Goal: Task Accomplishment & Management: Manage account settings

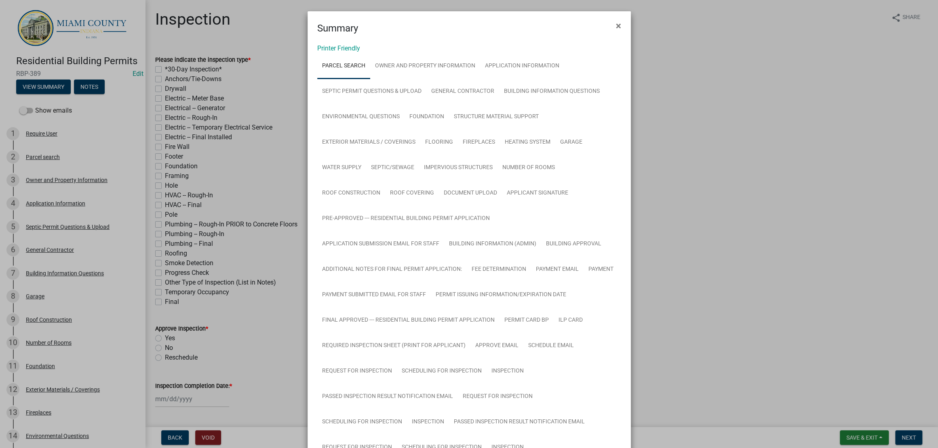
scroll to position [757, 0]
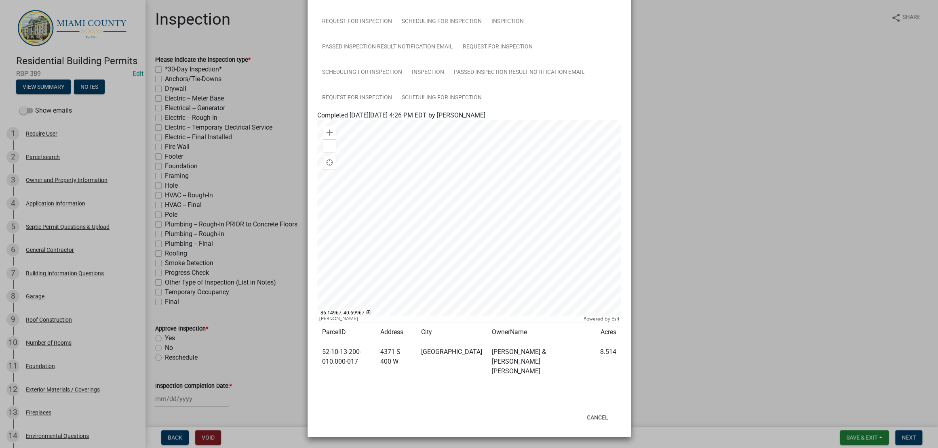
click at [773, 303] on ngb-modal-window "Summary × Printer Friendly Parcel search Owner and Property Information Applica…" at bounding box center [469, 224] width 938 height 448
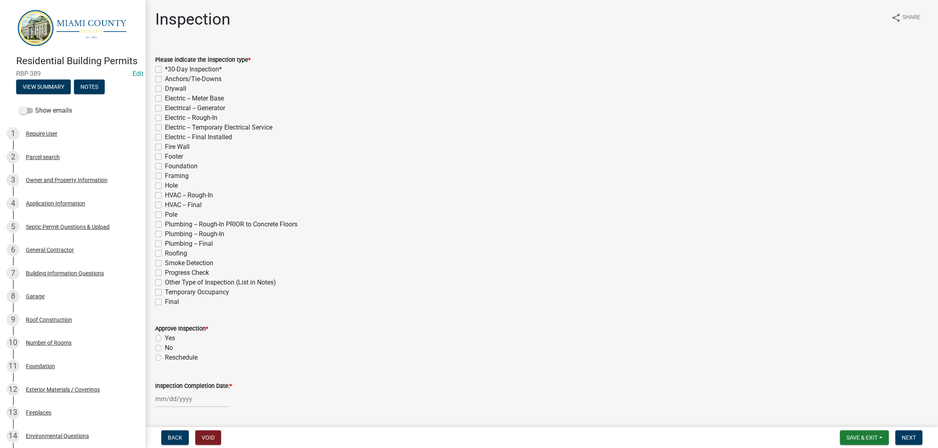
click at [772, 249] on div "Plumbing -- Final" at bounding box center [541, 244] width 773 height 10
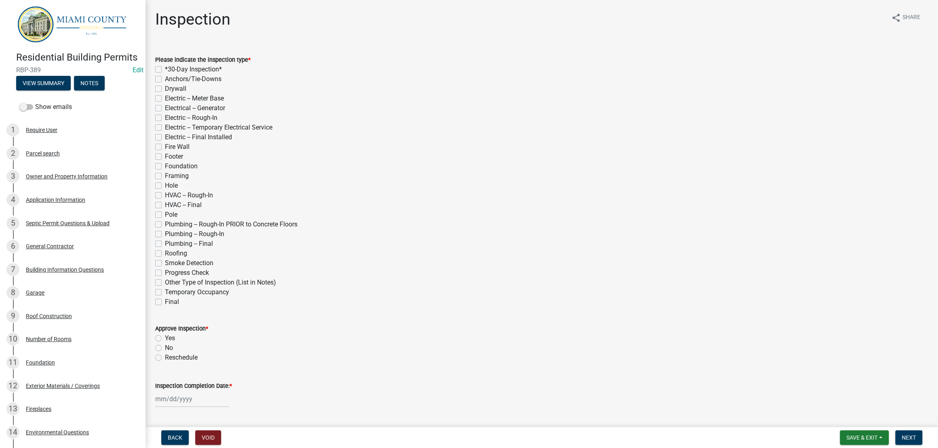
scroll to position [0, 0]
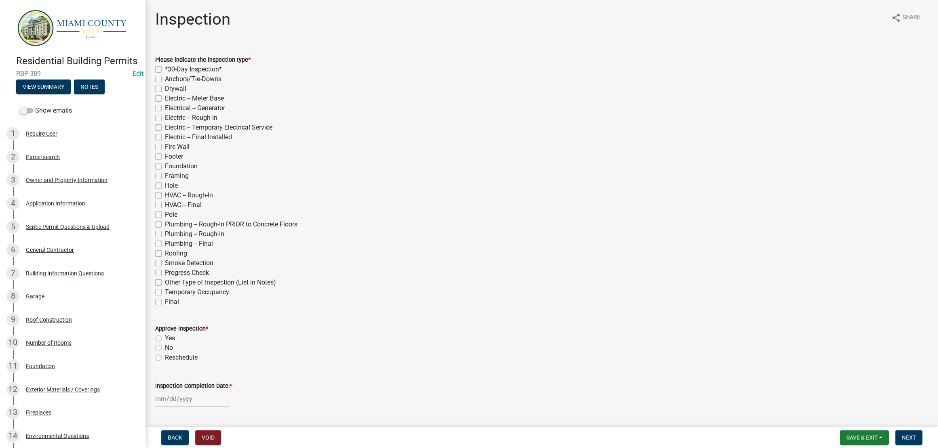
click at [91, 97] on div "Residential Building Permits RBP-389 Edit View Summary Notes" at bounding box center [72, 73] width 133 height 48
click at [68, 94] on button "View Summary" at bounding box center [43, 87] width 55 height 15
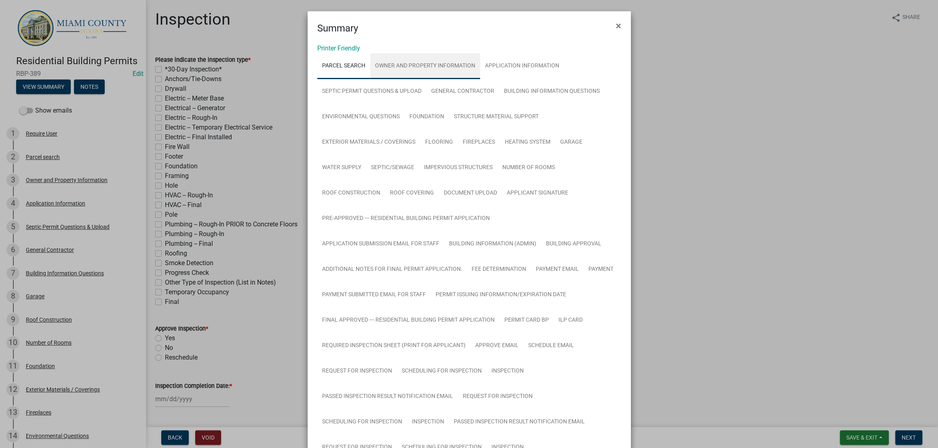
click at [478, 67] on link "Owner and Property Information" at bounding box center [425, 66] width 110 height 26
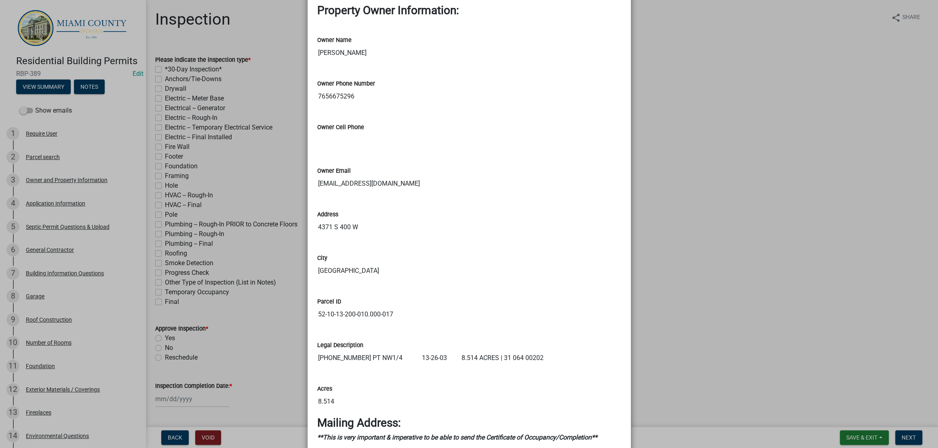
scroll to position [758, 0]
click at [731, 193] on ngb-modal-window "Summary × Printer Friendly Parcel search Owner and Property Information Applica…" at bounding box center [469, 224] width 938 height 448
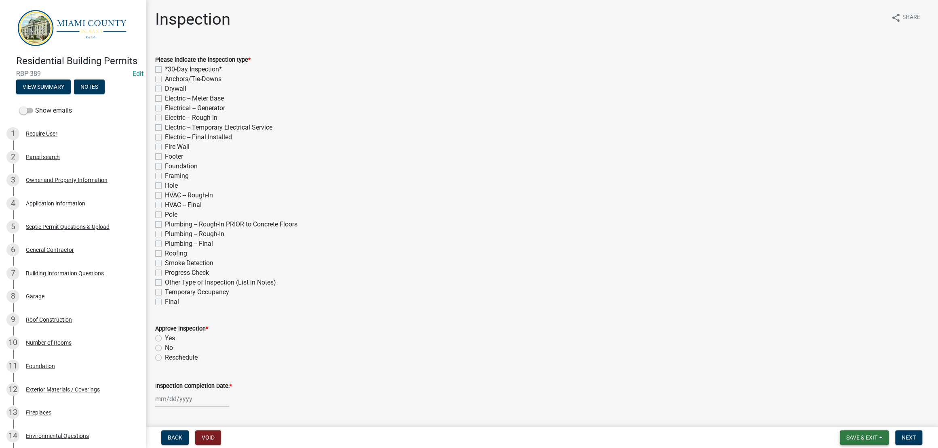
click at [846, 435] on span "Save & Exit" at bounding box center [861, 438] width 31 height 6
click at [824, 406] on button "Save & Exit" at bounding box center [856, 413] width 65 height 19
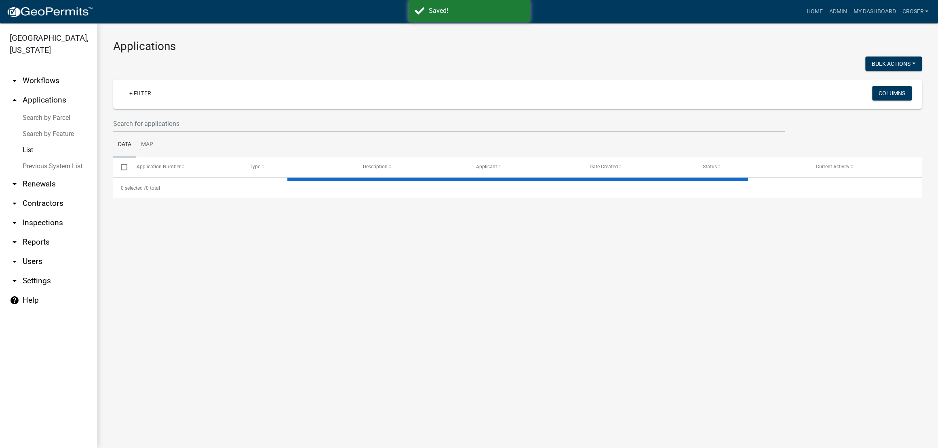
select select "3: 100"
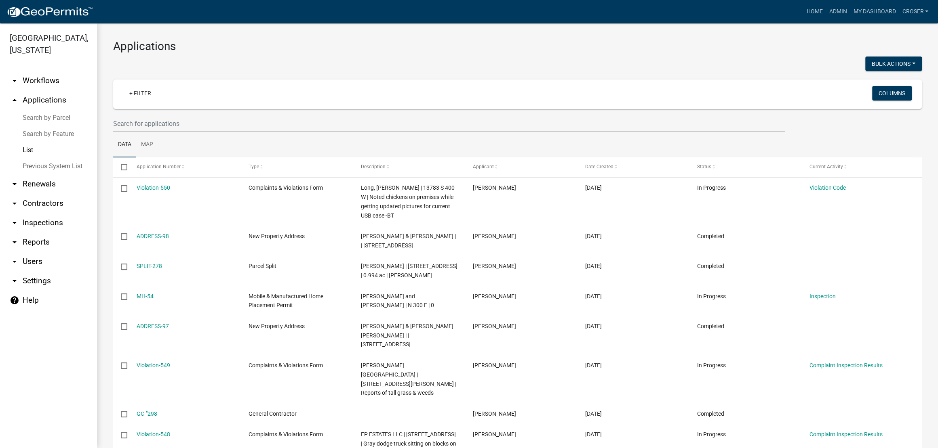
click at [595, 97] on div "+ Filter" at bounding box center [384, 94] width 534 height 17
click at [594, 69] on div "Bulk Actions Void" at bounding box center [723, 65] width 411 height 17
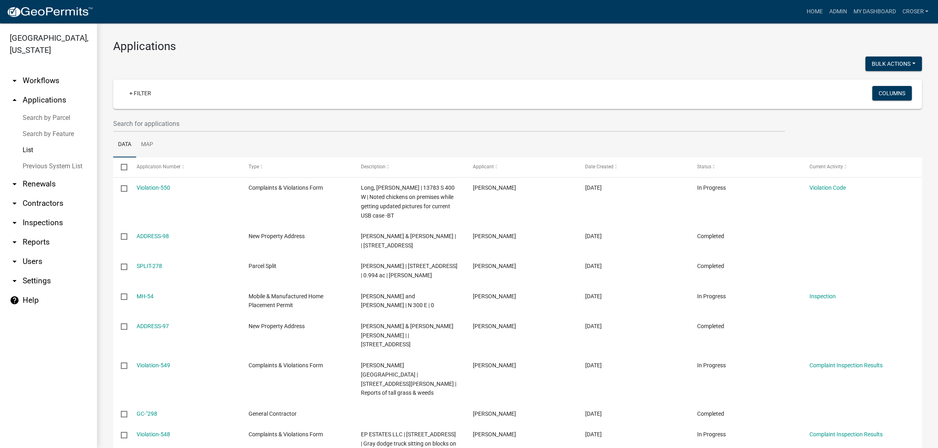
click at [594, 69] on div "Bulk Actions Void" at bounding box center [723, 65] width 411 height 17
click at [325, 67] on div at bounding box center [312, 65] width 411 height 17
